Goal: Find specific page/section: Find specific page/section

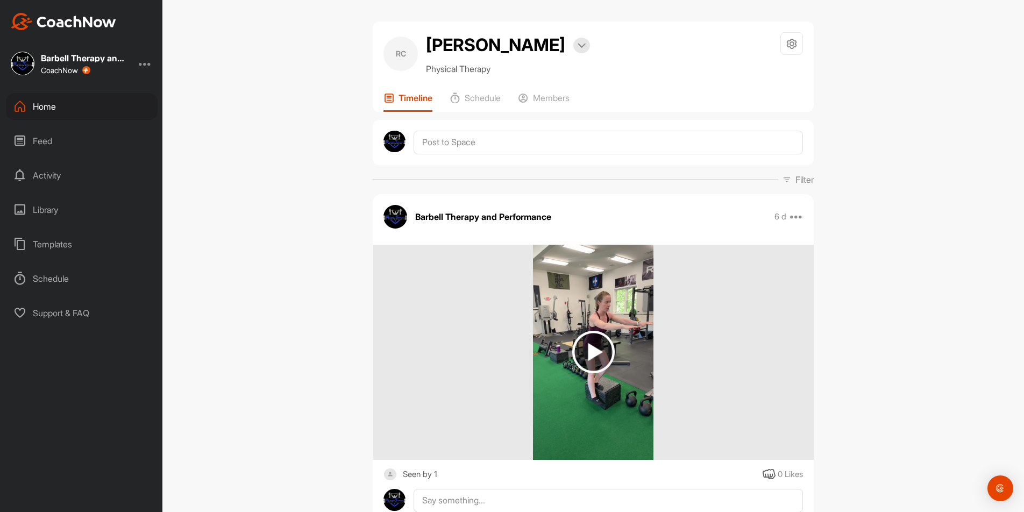
click at [73, 101] on div "Home" at bounding box center [82, 106] width 152 height 27
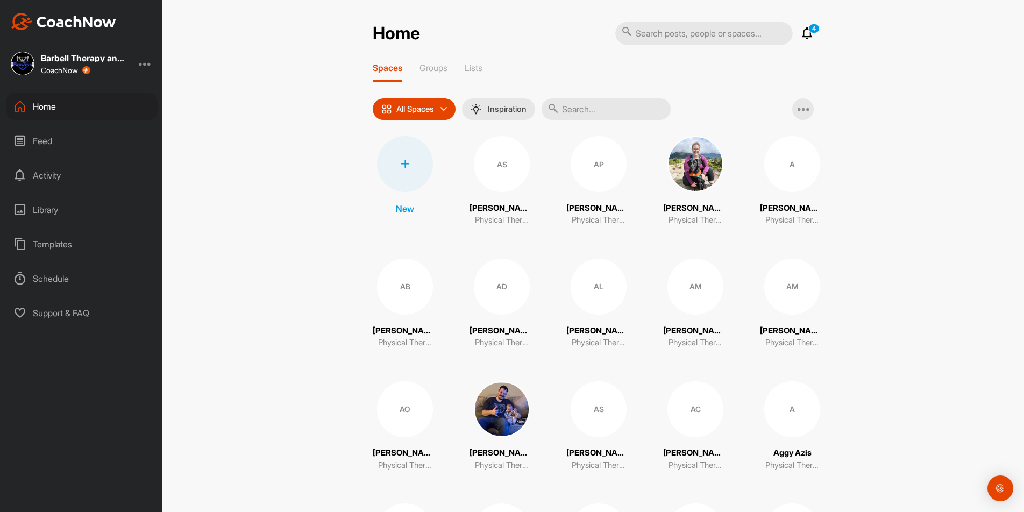
click at [618, 107] on input "text" at bounding box center [605, 109] width 129 height 22
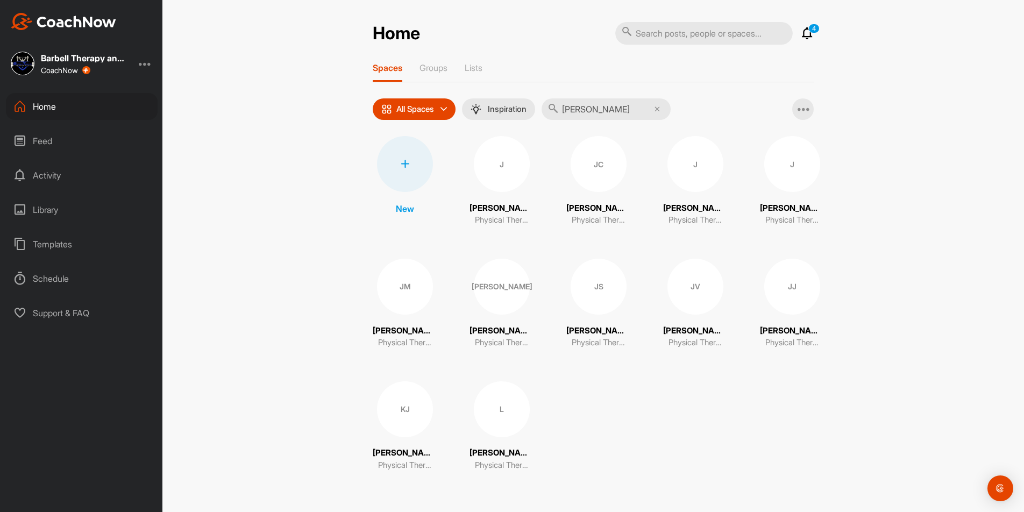
type input "[PERSON_NAME]"
click at [601, 169] on div "JC" at bounding box center [598, 164] width 56 height 56
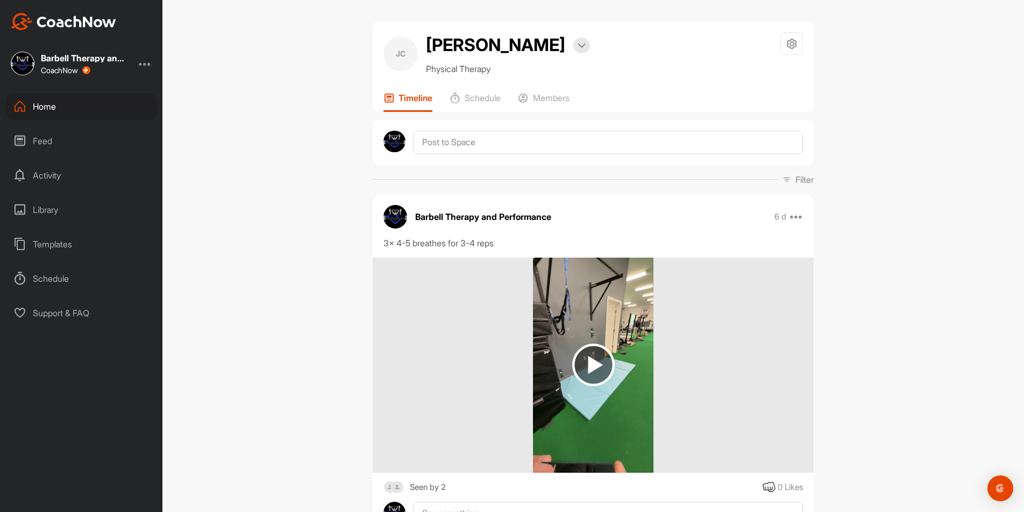
click at [586, 363] on img at bounding box center [593, 365] width 42 height 42
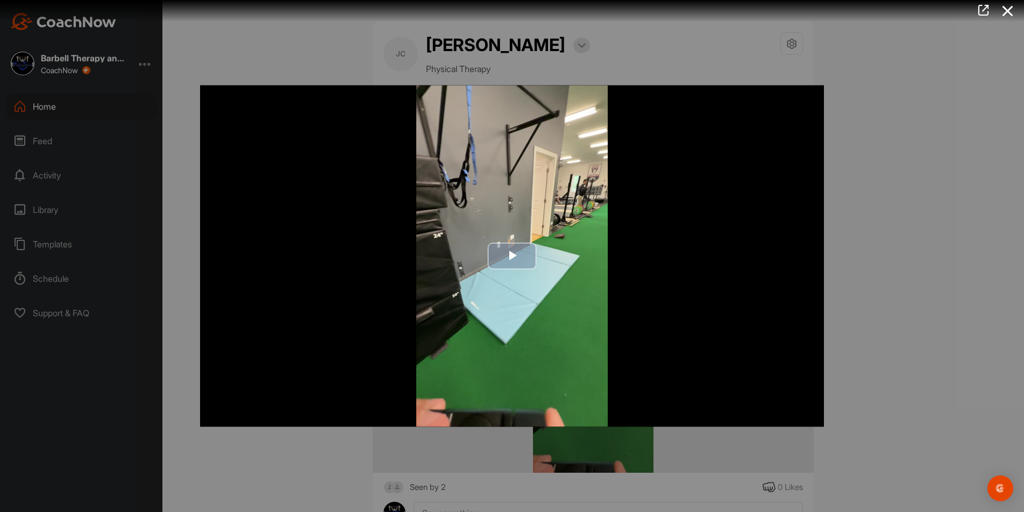
click at [512, 256] on span "Video Player" at bounding box center [512, 256] width 0 height 0
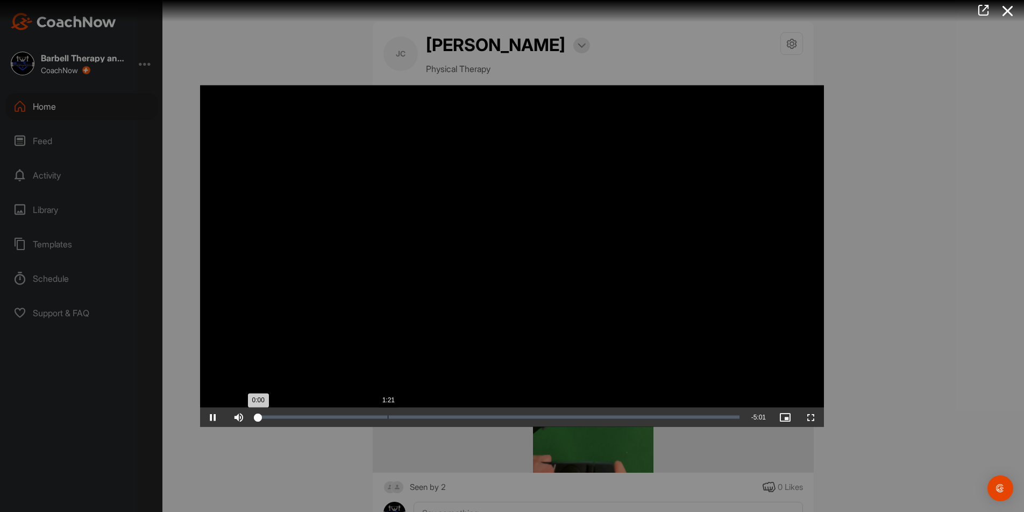
click at [388, 416] on div "Loaded : 1.02% 1:21 0:00" at bounding box center [498, 417] width 482 height 3
click at [918, 248] on div at bounding box center [512, 256] width 1024 height 512
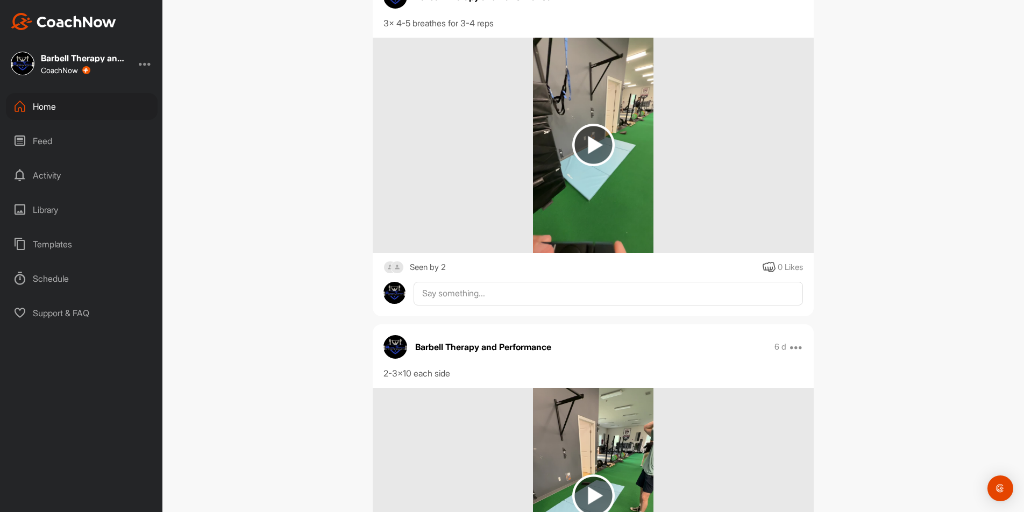
scroll to position [317, 0]
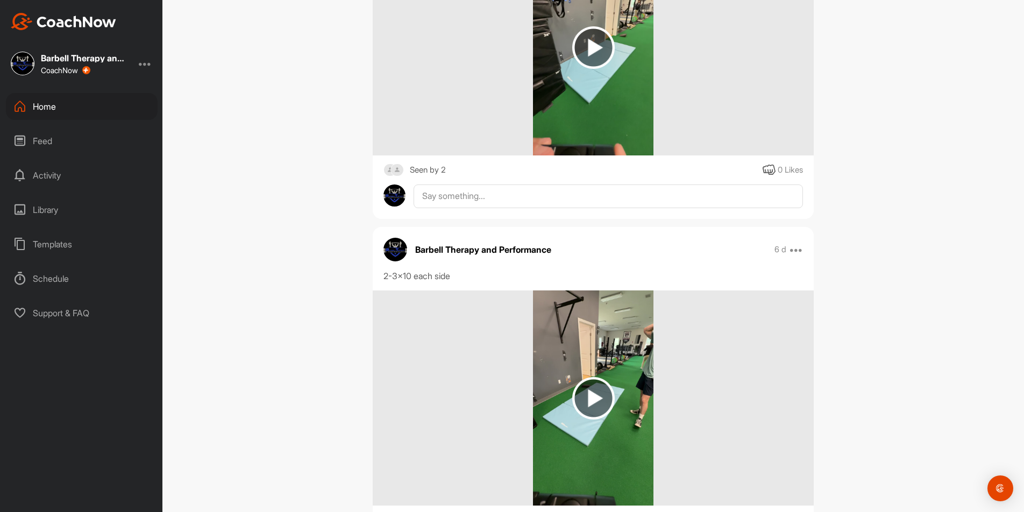
click at [618, 403] on img at bounding box center [593, 397] width 120 height 215
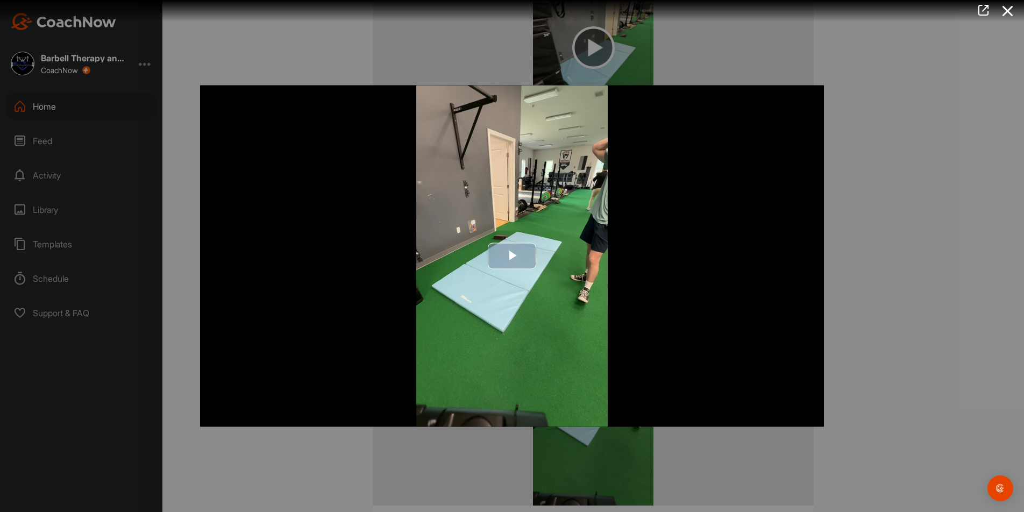
click at [512, 256] on span "Video Player" at bounding box center [512, 256] width 0 height 0
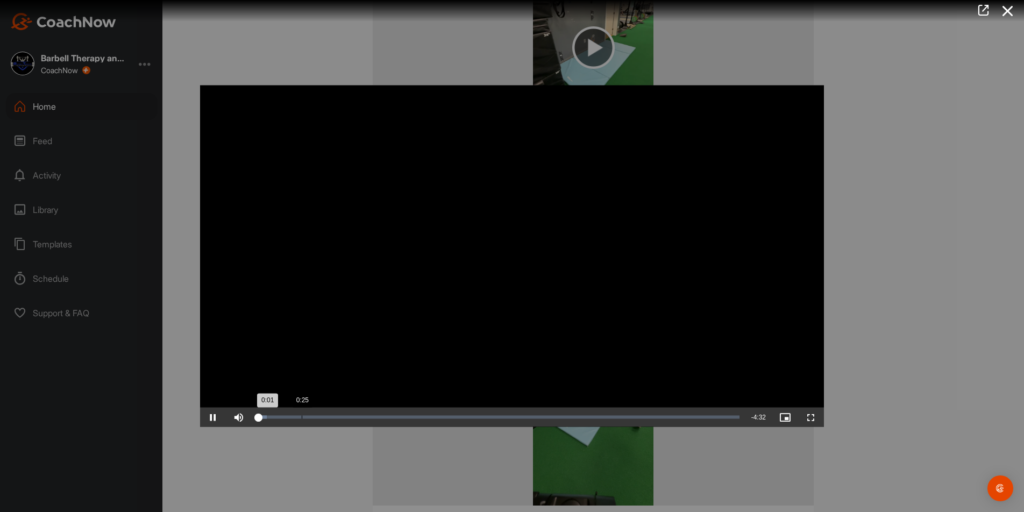
click at [302, 418] on div "Loaded : 2.05% 0:25 0:01" at bounding box center [498, 417] width 482 height 3
click at [389, 416] on div "1:14" at bounding box center [389, 417] width 1 height 3
click at [888, 296] on div at bounding box center [512, 256] width 1024 height 512
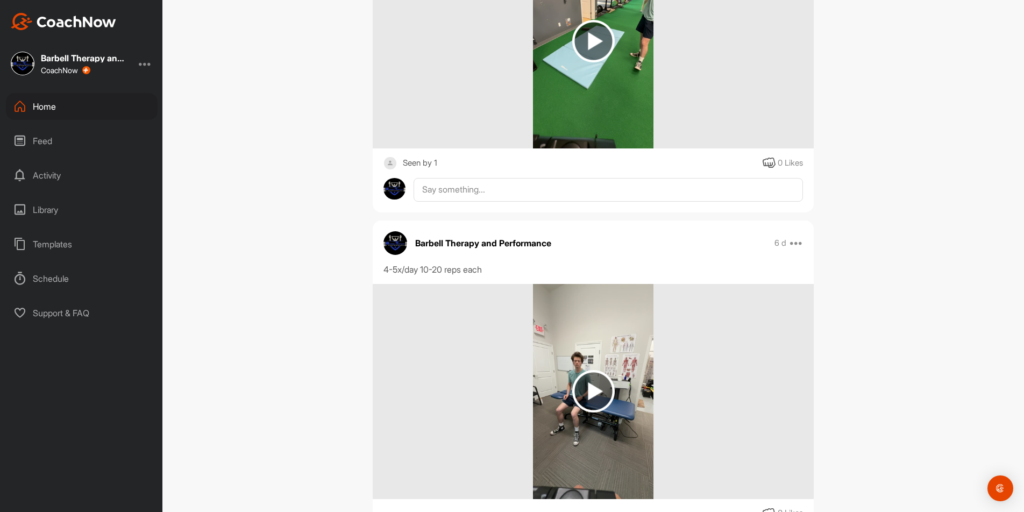
scroll to position [677, 0]
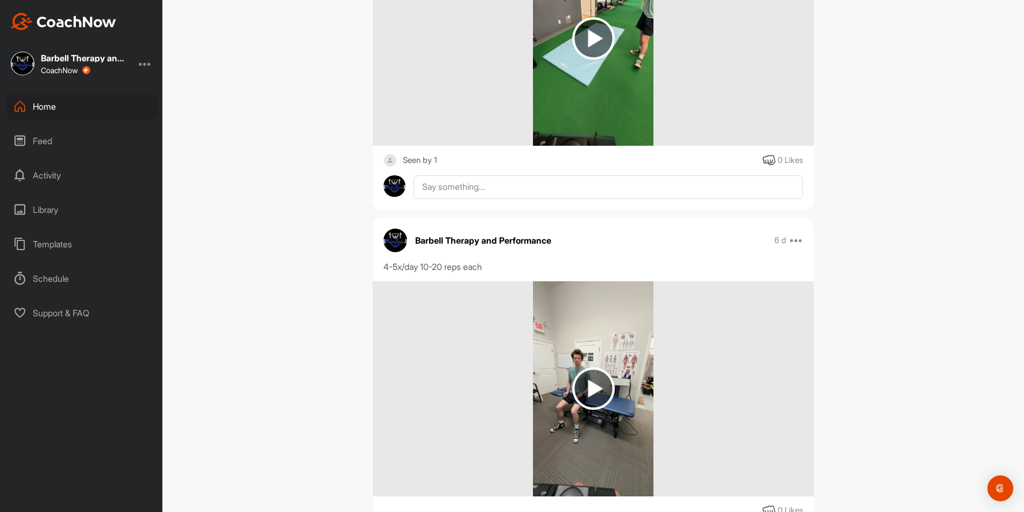
click at [580, 396] on img at bounding box center [593, 388] width 42 height 42
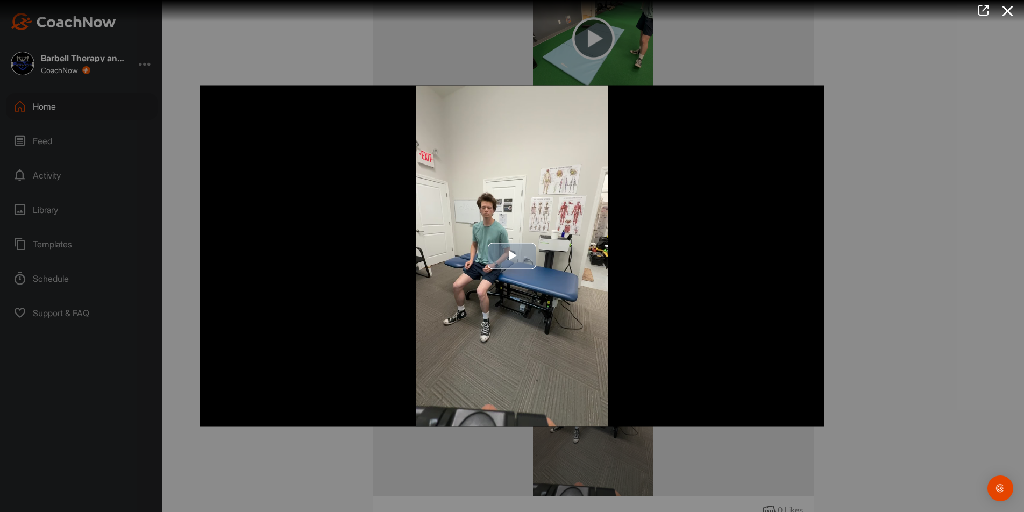
click at [512, 256] on span "Video Player" at bounding box center [512, 256] width 0 height 0
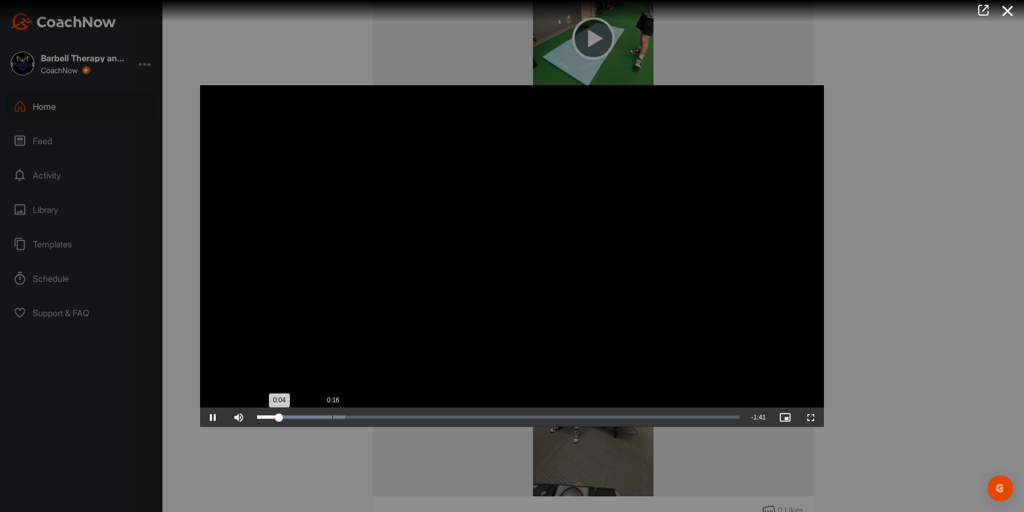
click at [332, 418] on div "0:16" at bounding box center [332, 417] width 1 height 3
click at [847, 316] on div at bounding box center [512, 256] width 1024 height 512
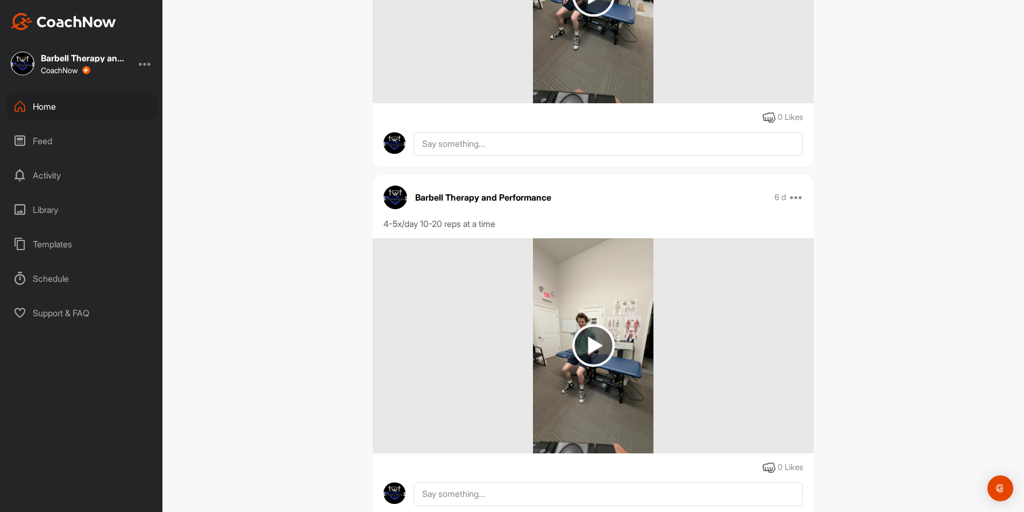
scroll to position [1078, 0]
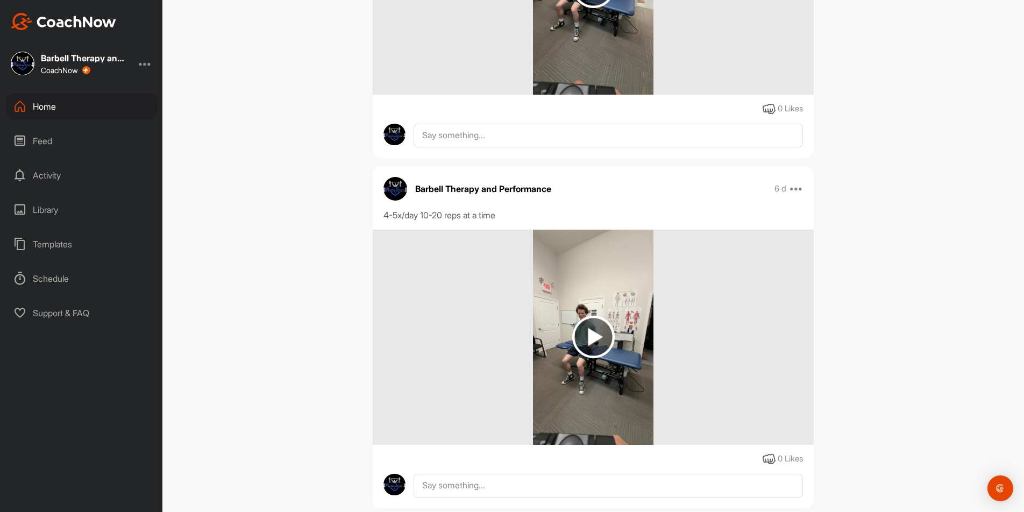
click at [581, 345] on img at bounding box center [593, 337] width 42 height 42
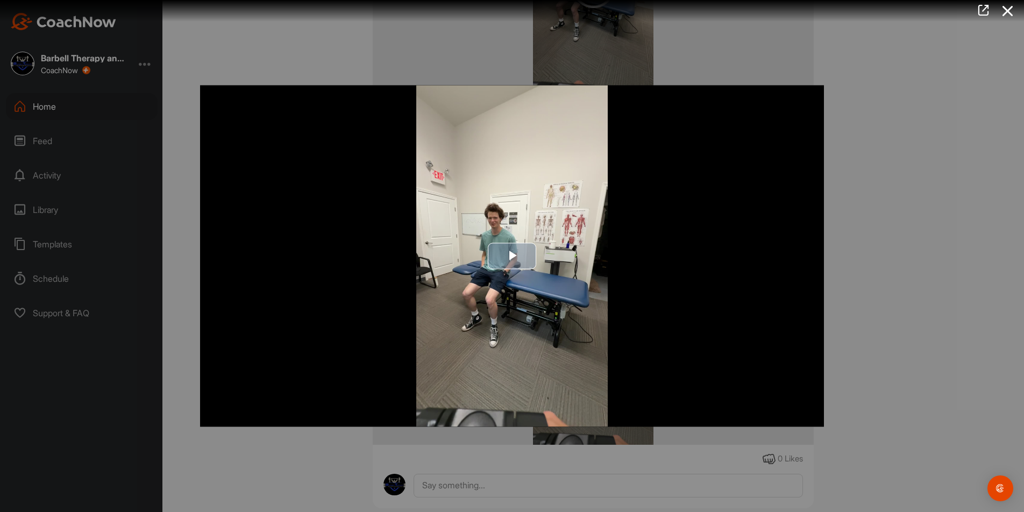
click at [512, 256] on span "Video Player" at bounding box center [512, 256] width 0 height 0
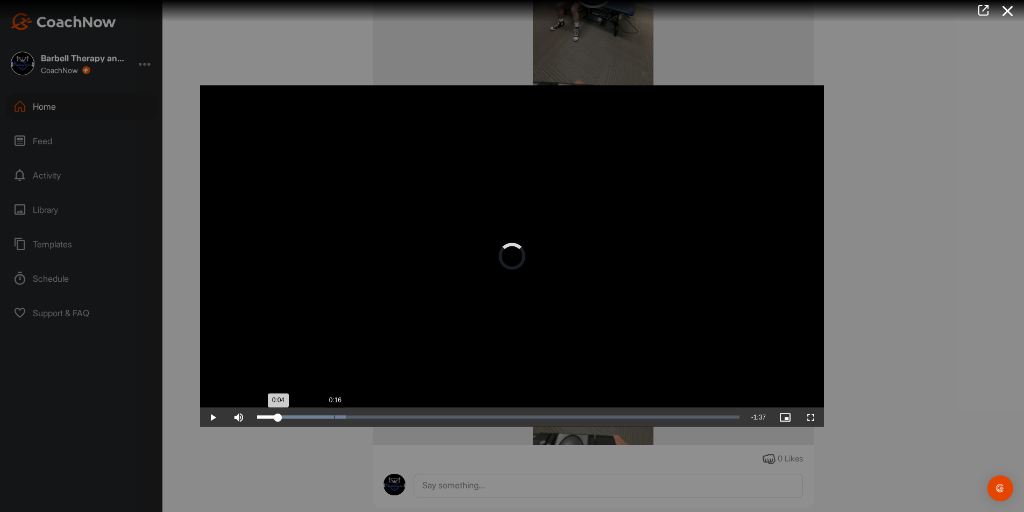
click at [333, 416] on div "Loaded : 18.41% 0:16 0:04" at bounding box center [498, 417] width 482 height 3
click at [870, 261] on div at bounding box center [512, 256] width 1024 height 512
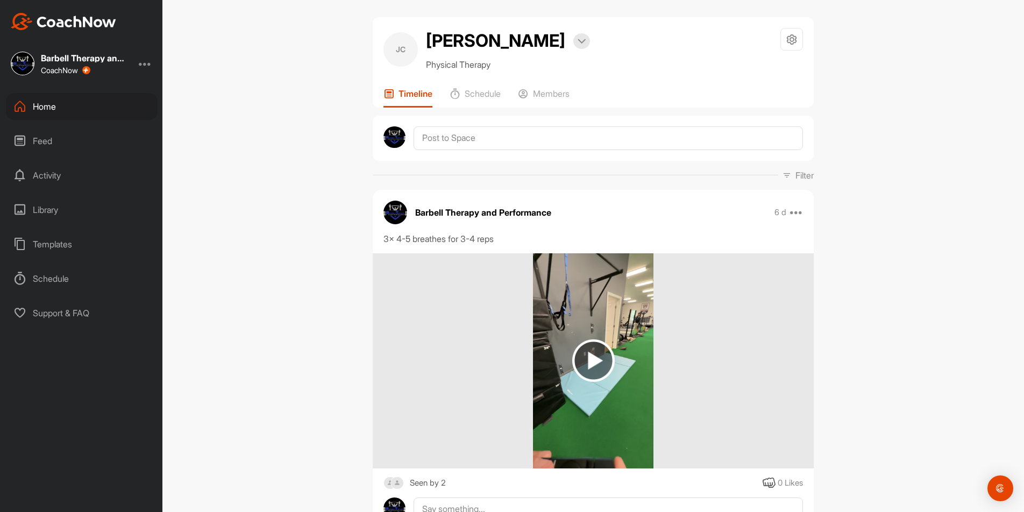
scroll to position [0, 0]
